Goal: Task Accomplishment & Management: Use online tool/utility

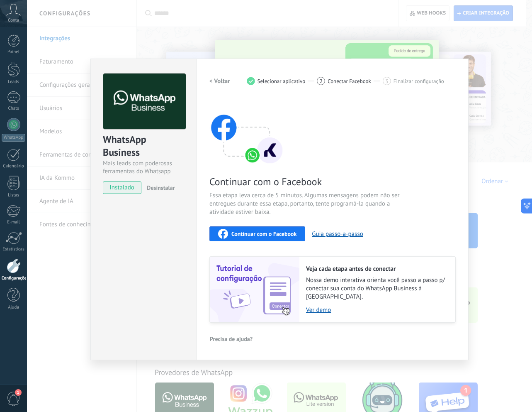
click at [163, 185] on span "Desinstalar" at bounding box center [161, 187] width 28 height 7
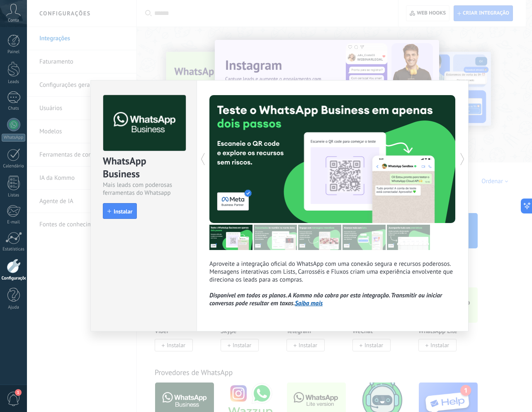
click at [283, 357] on div "WhatsApp Business Mais leads com poderosas ferramentas do Whatsapp install Inst…" at bounding box center [279, 206] width 505 height 412
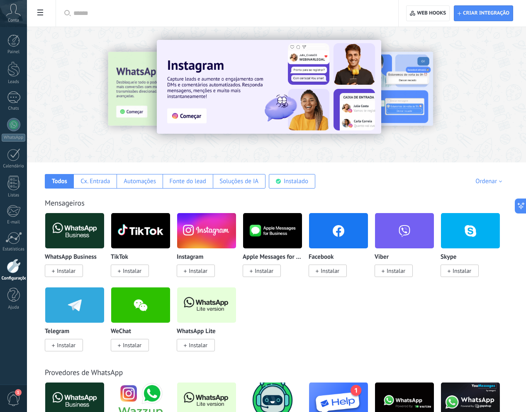
click at [55, 274] on span at bounding box center [53, 270] width 3 height 7
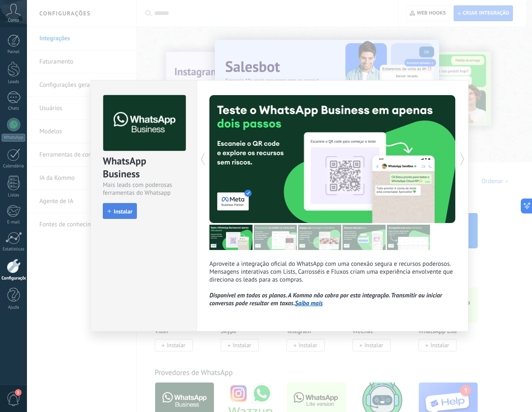
click at [114, 208] on span "Instalar" at bounding box center [123, 211] width 19 height 6
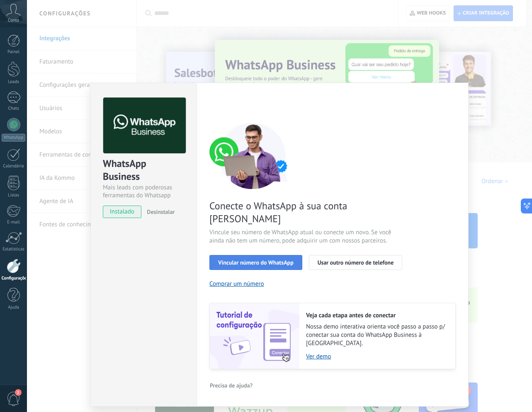
click at [275, 259] on span "Vincular número do WhatsApp" at bounding box center [256, 262] width 76 height 6
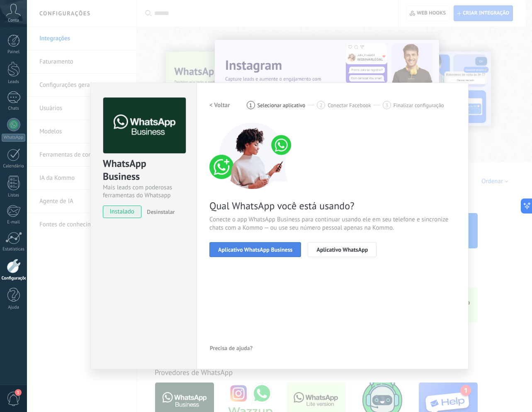
click at [283, 249] on span "Aplicativo WhatsApp Business" at bounding box center [255, 249] width 74 height 6
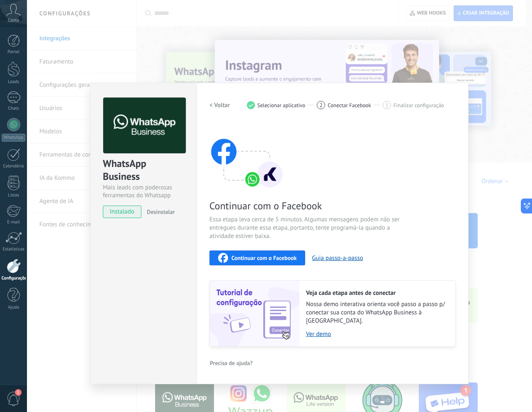
click at [223, 105] on h2 "< Voltar" at bounding box center [220, 105] width 21 height 8
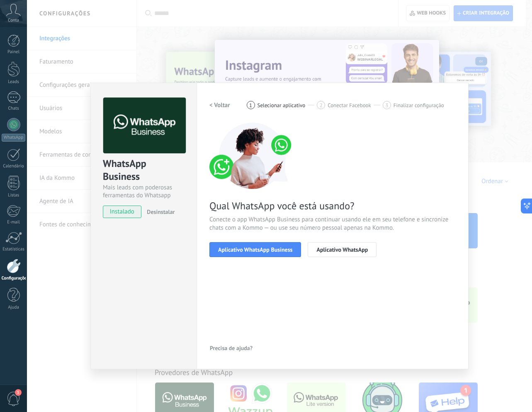
click at [223, 105] on h2 "< Voltar" at bounding box center [220, 105] width 21 height 8
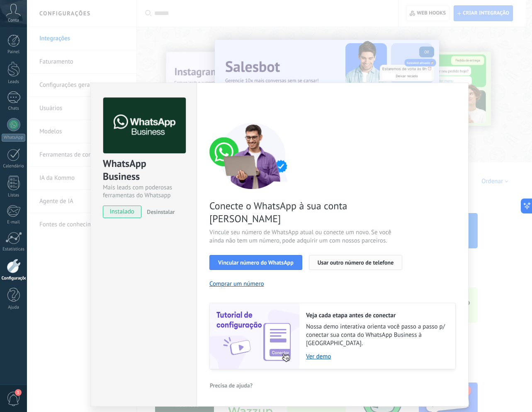
click at [333, 259] on span "Usar outro número de telefone" at bounding box center [356, 262] width 76 height 6
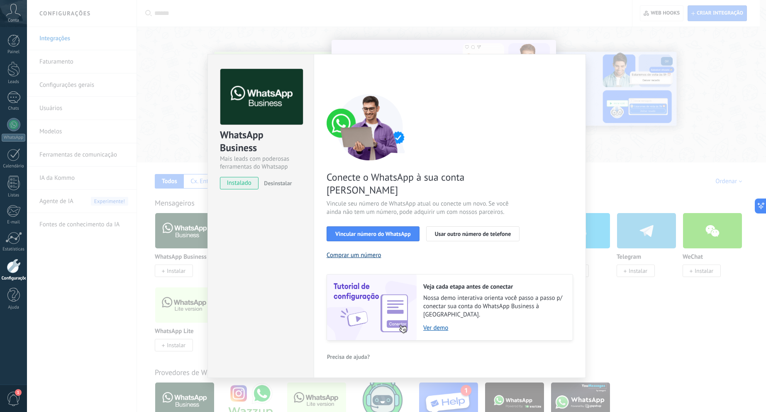
click at [361, 251] on button "Comprar um número" at bounding box center [354, 255] width 55 height 8
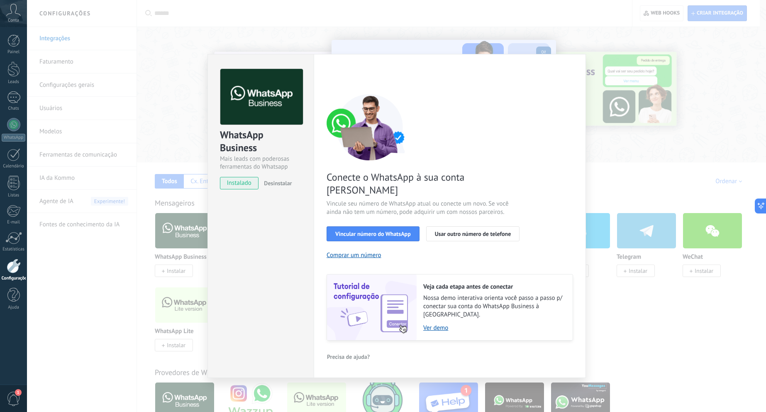
click at [280, 183] on span "Desinstalar" at bounding box center [278, 182] width 28 height 7
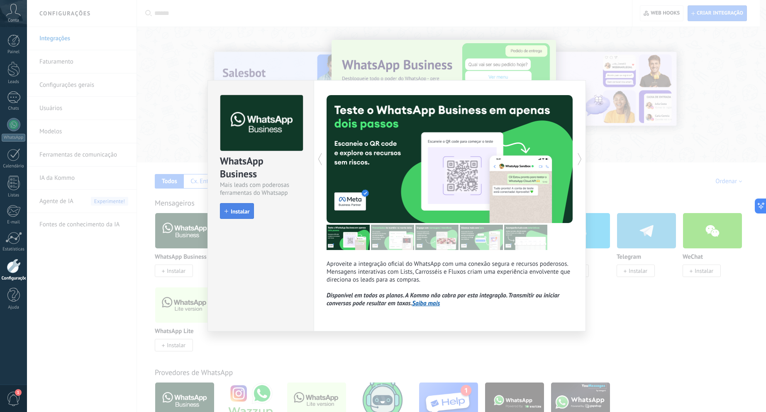
click at [230, 213] on span "Instalar" at bounding box center [236, 211] width 25 height 6
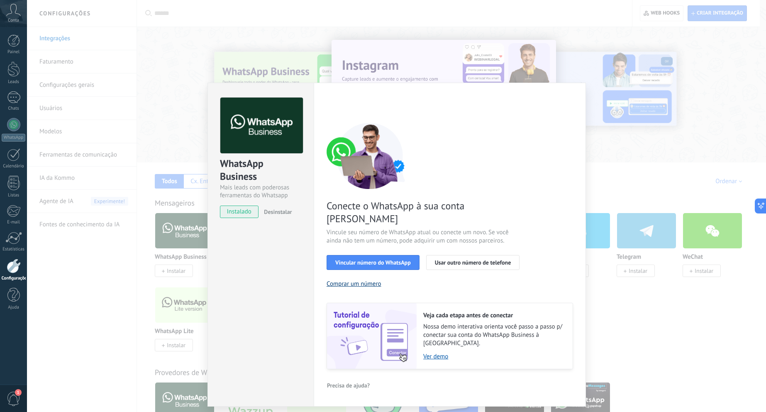
click at [372, 280] on button "Comprar um número" at bounding box center [354, 284] width 55 height 8
click at [166, 70] on div "WhatsApp Business Mais leads com poderosas ferramentas do Whatsapp instalado De…" at bounding box center [396, 206] width 739 height 412
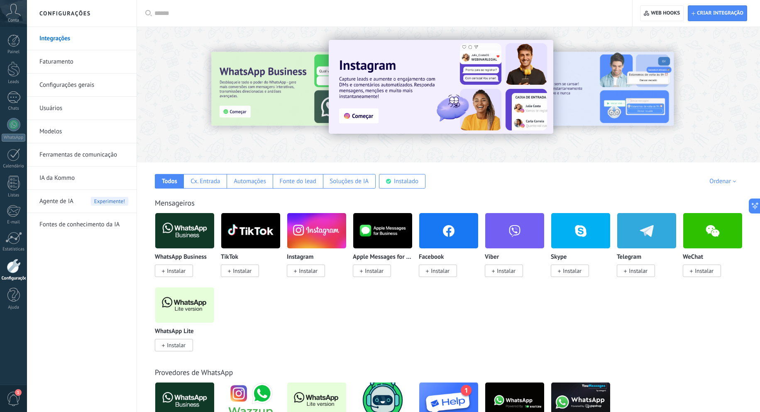
click at [68, 39] on link "Integrações" at bounding box center [83, 38] width 89 height 23
click at [68, 37] on link "Integrações" at bounding box center [83, 38] width 89 height 23
click at [61, 61] on link "Faturamento" at bounding box center [83, 61] width 89 height 23
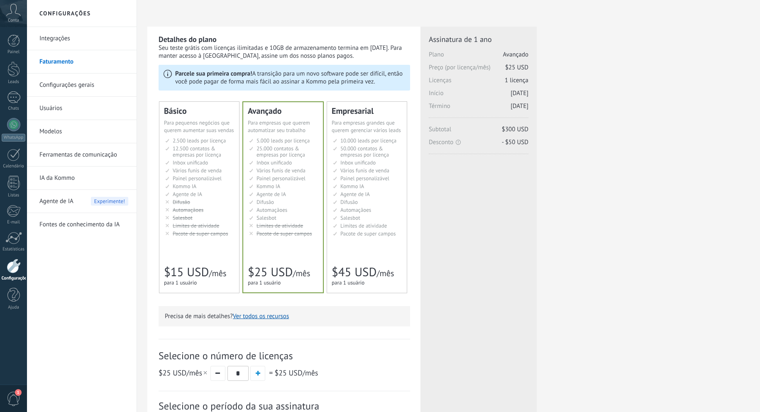
click at [59, 37] on link "Integrações" at bounding box center [83, 38] width 89 height 23
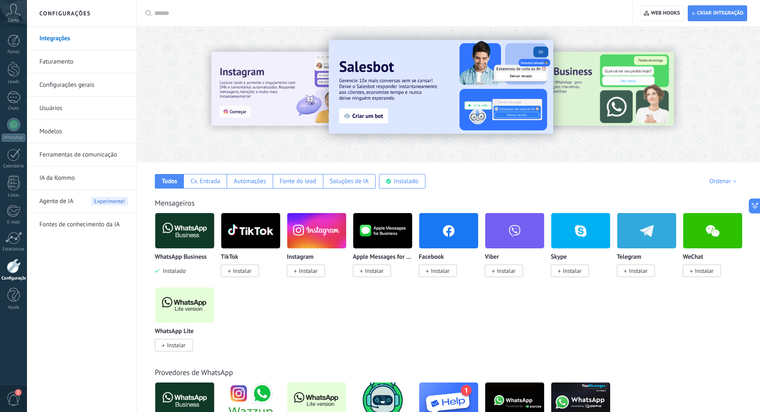
click at [64, 37] on link "Integrações" at bounding box center [83, 38] width 89 height 23
click at [185, 226] on img at bounding box center [184, 230] width 59 height 40
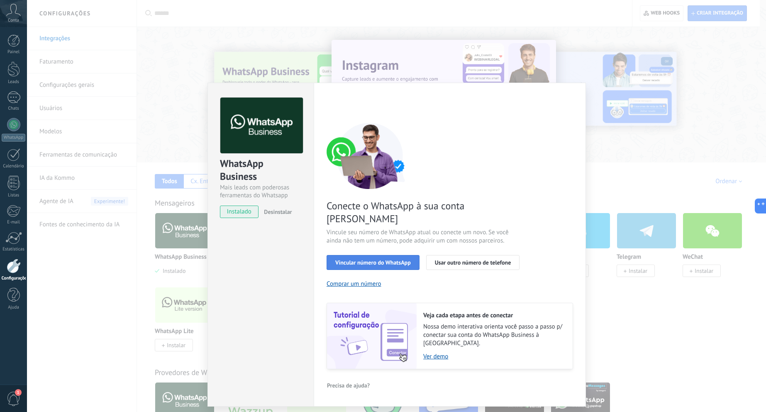
click at [384, 259] on span "Vincular número do WhatsApp" at bounding box center [373, 262] width 76 height 6
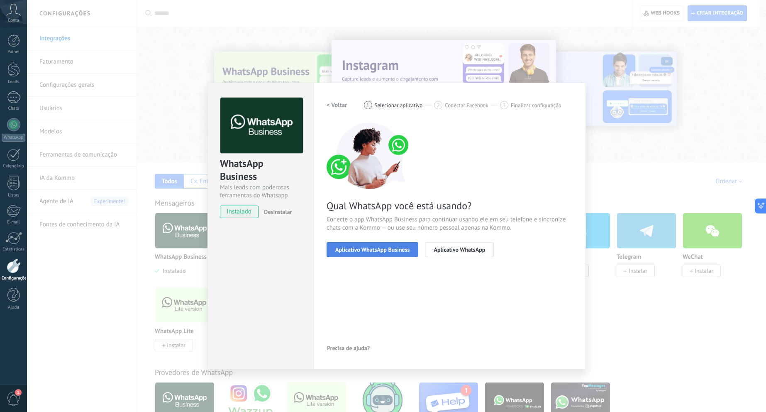
click at [388, 253] on button "Aplicativo WhatsApp Business" at bounding box center [373, 249] width 92 height 15
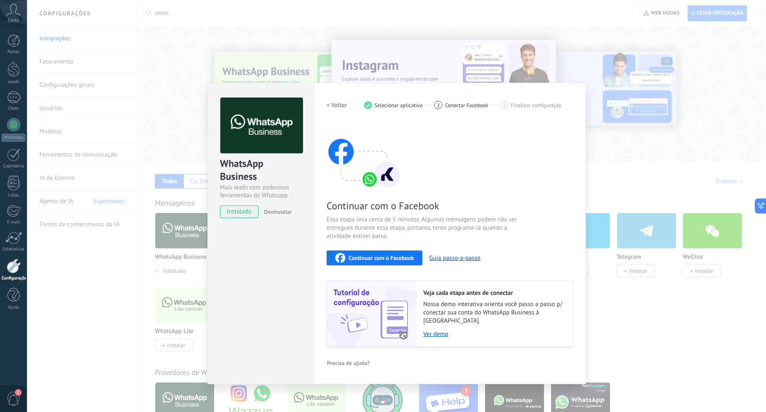
click at [337, 101] on h2 "< Voltar" at bounding box center [337, 105] width 21 height 8
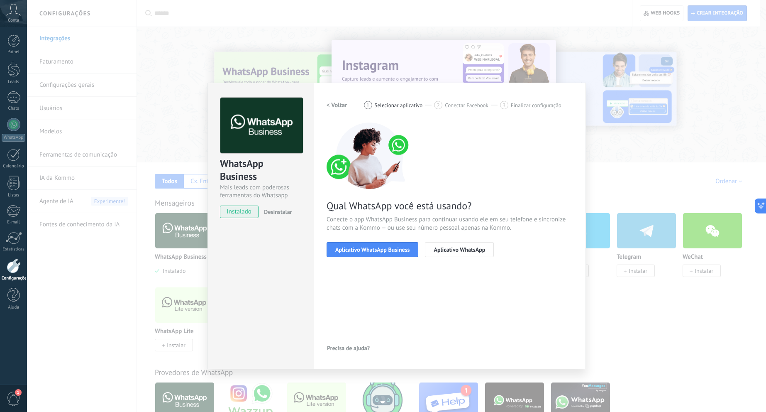
click at [337, 101] on h2 "< Voltar" at bounding box center [337, 105] width 21 height 8
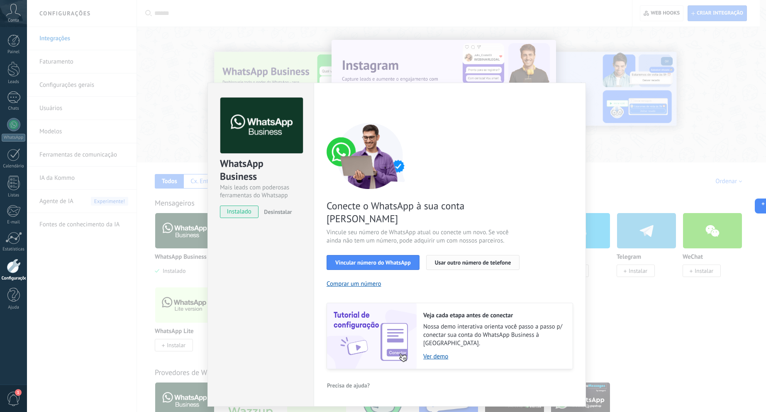
click at [500, 259] on span "Usar outro número de telefone" at bounding box center [473, 262] width 76 height 6
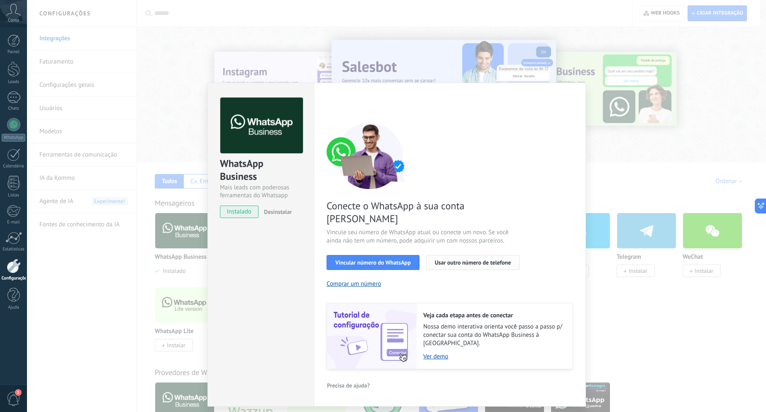
click at [476, 259] on span "Usar outro número de telefone" at bounding box center [473, 262] width 76 height 6
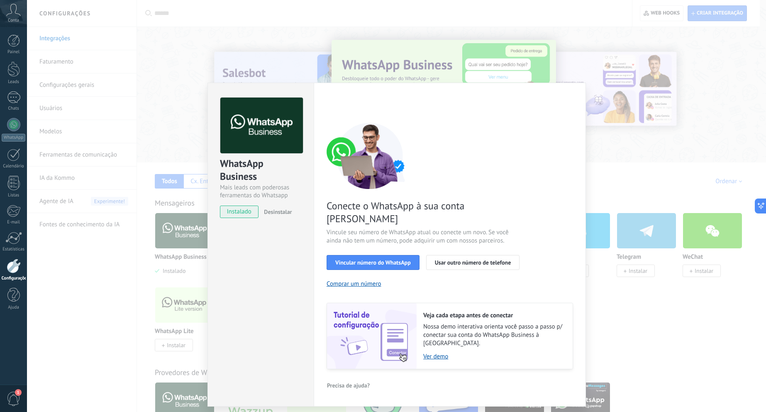
click at [466, 263] on div "Conecte o WhatsApp à sua conta Kommo Vincule seu número de WhatsApp atual ou co…" at bounding box center [450, 245] width 246 height 246
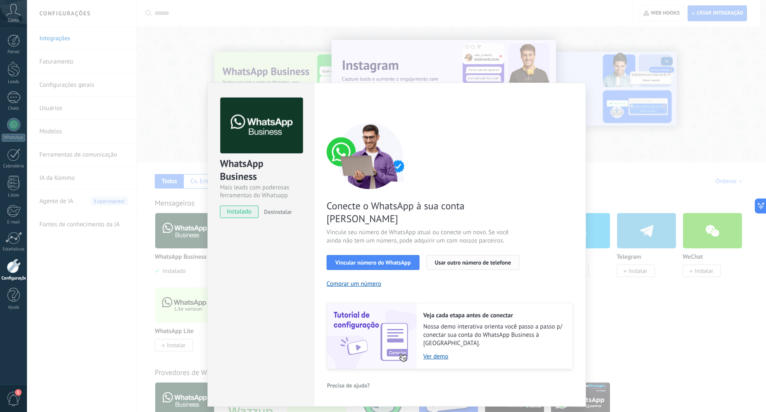
click at [459, 259] on span "Usar outro número de telefone" at bounding box center [473, 262] width 76 height 6
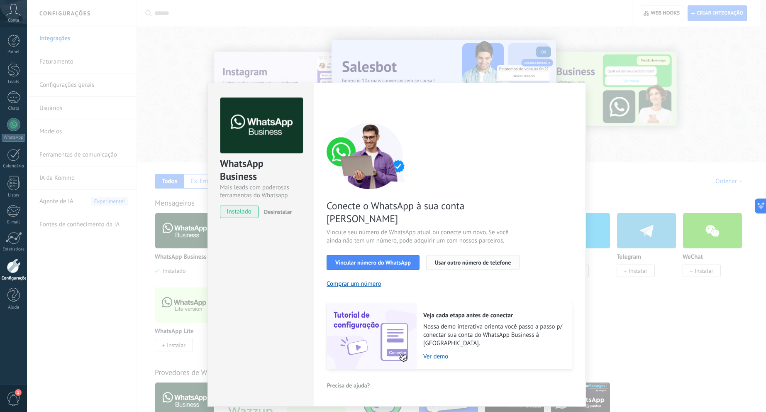
click at [481, 259] on span "Usar outro número de telefone" at bounding box center [473, 262] width 76 height 6
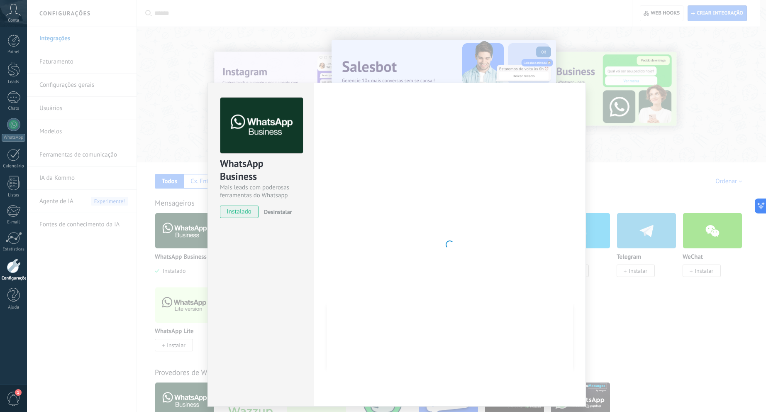
drag, startPoint x: 234, startPoint y: 12, endPoint x: 261, endPoint y: 0, distance: 28.6
click at [234, 10] on div "WhatsApp Business Mais leads com poderosas ferramentas do Whatsapp instalado De…" at bounding box center [396, 206] width 739 height 412
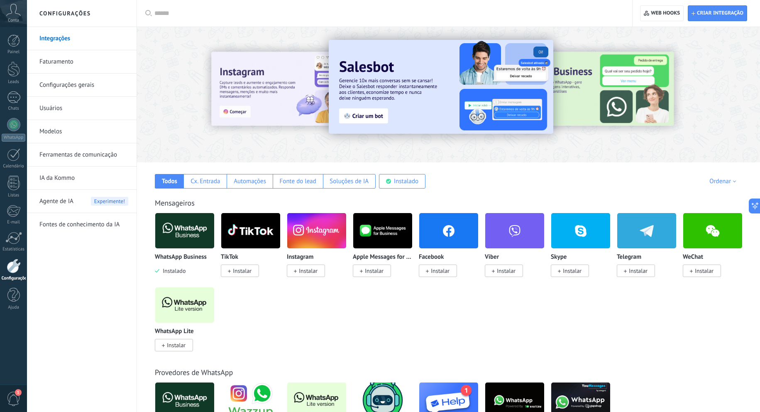
click at [183, 213] on img at bounding box center [184, 230] width 59 height 40
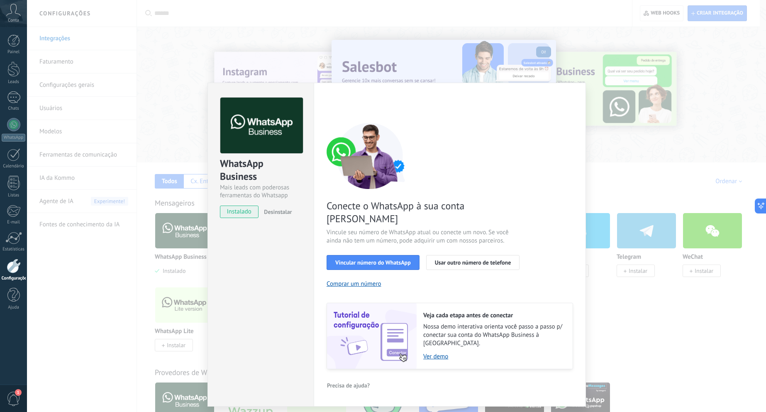
click at [191, 229] on div "WhatsApp Business Mais leads com poderosas ferramentas do Whatsapp instalado De…" at bounding box center [396, 206] width 739 height 412
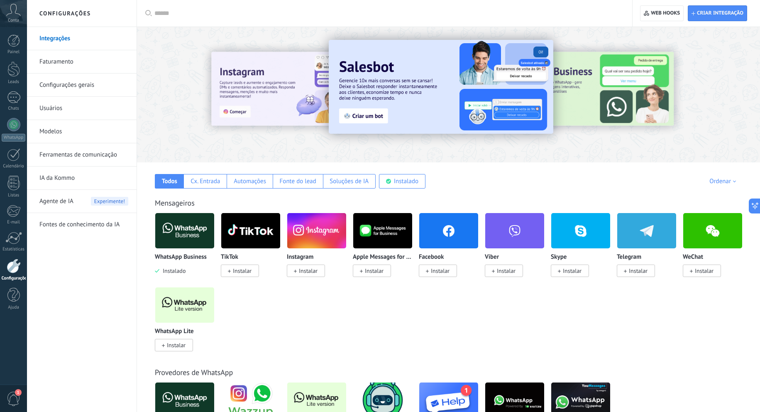
click at [177, 226] on img at bounding box center [184, 230] width 59 height 40
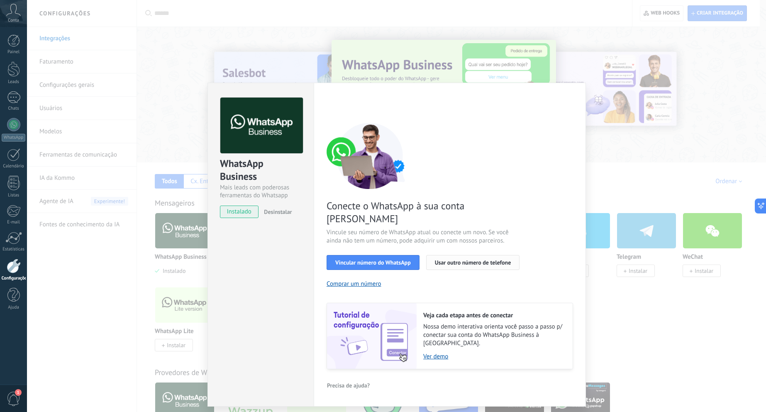
click at [486, 259] on span "Usar outro número de telefone" at bounding box center [473, 262] width 76 height 6
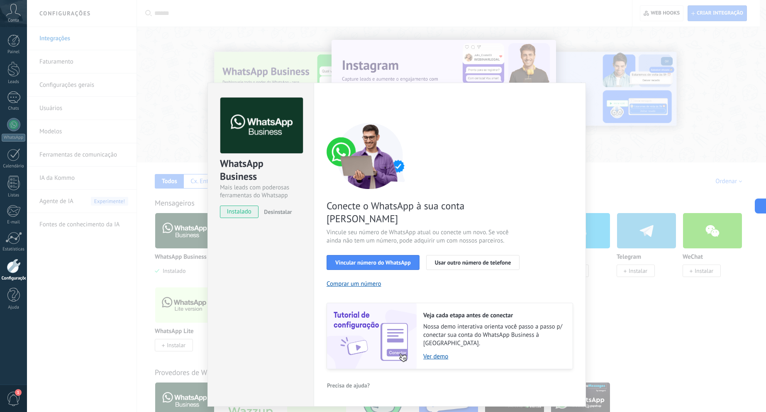
click at [422, 45] on div "WhatsApp Business Mais leads com poderosas ferramentas do Whatsapp instalado De…" at bounding box center [396, 206] width 739 height 412
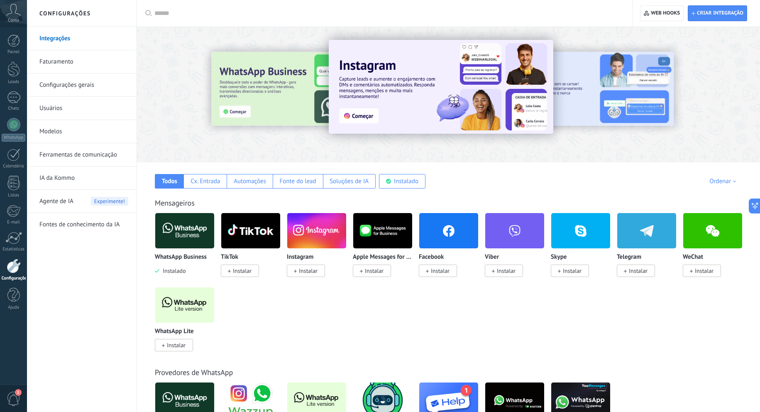
click at [169, 233] on img at bounding box center [184, 230] width 59 height 40
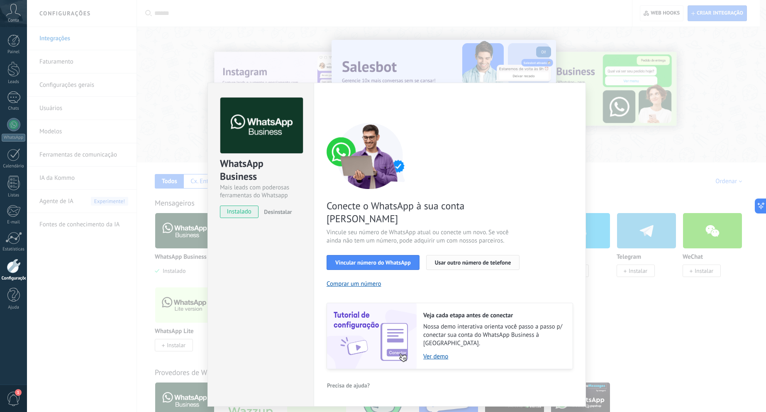
click at [463, 259] on span "Usar outro número de telefone" at bounding box center [473, 262] width 76 height 6
click at [361, 280] on button "Comprar um número" at bounding box center [354, 284] width 55 height 8
click at [274, 212] on span "Desinstalar" at bounding box center [278, 211] width 28 height 7
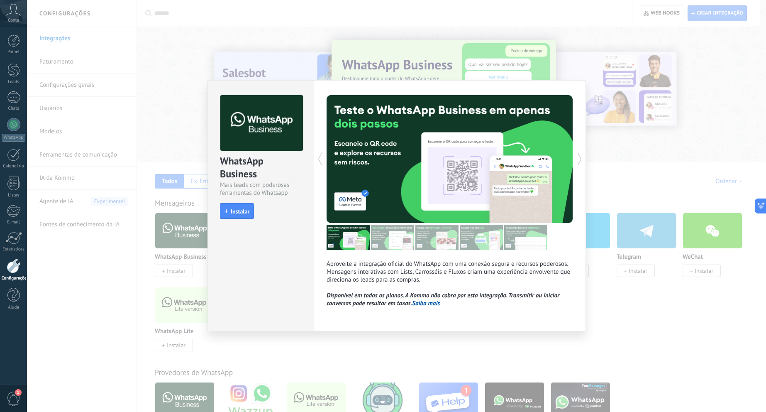
click at [204, 51] on div "WhatsApp Business Mais leads com poderosas ferramentas do Whatsapp install Inst…" at bounding box center [396, 206] width 739 height 412
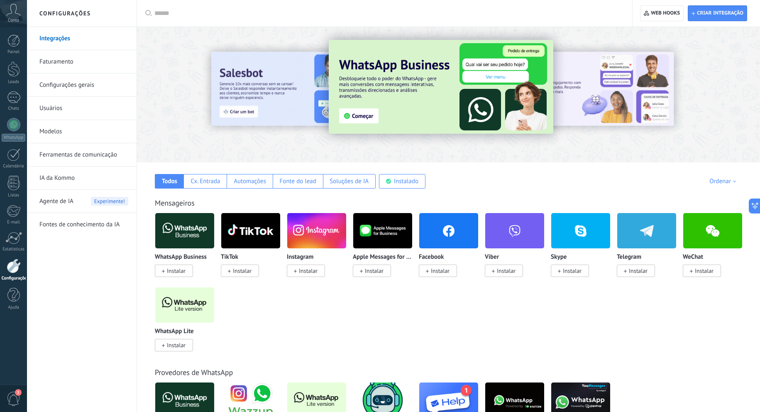
click at [169, 238] on img at bounding box center [184, 230] width 59 height 40
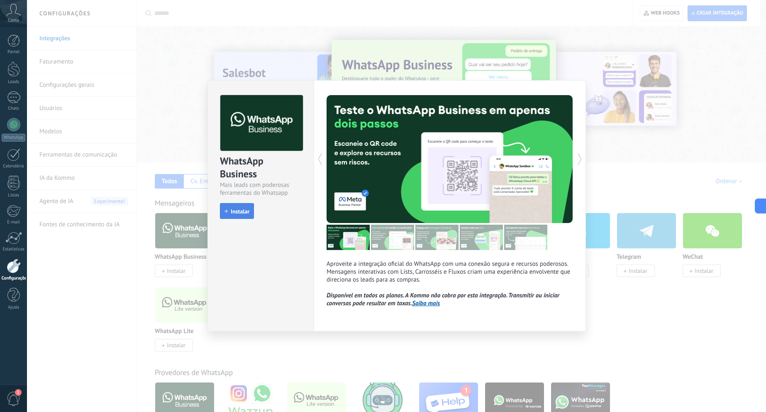
click at [233, 214] on span "Instalar" at bounding box center [240, 211] width 19 height 6
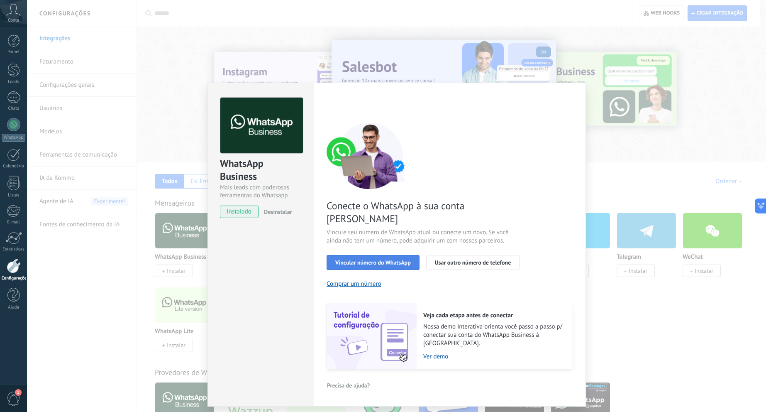
click at [393, 259] on span "Vincular número do WhatsApp" at bounding box center [373, 262] width 76 height 6
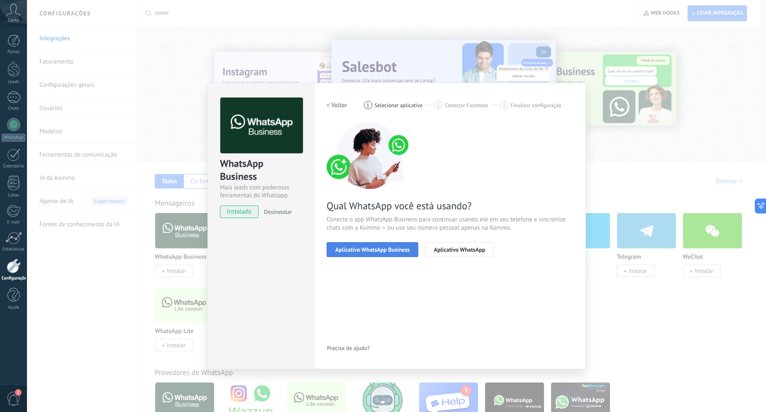
click at [383, 251] on span "Aplicativo WhatsApp Business" at bounding box center [372, 249] width 74 height 6
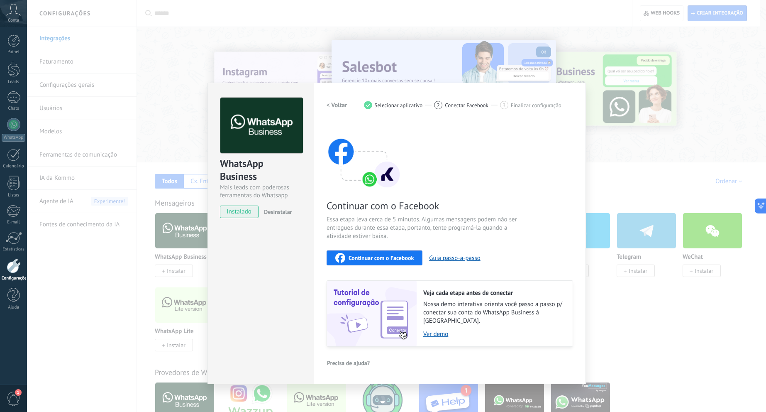
click at [401, 258] on span "Continuar com o Facebook" at bounding box center [381, 258] width 65 height 6
click at [339, 103] on h2 "< Voltar" at bounding box center [337, 105] width 21 height 8
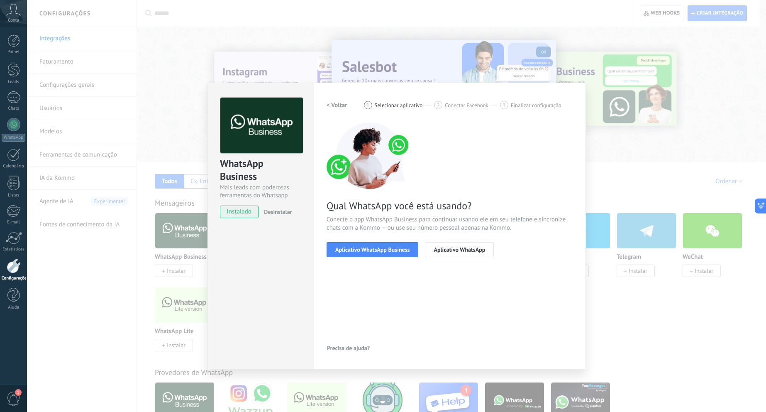
click at [339, 103] on h2 "< Voltar" at bounding box center [337, 105] width 21 height 8
